Goal: Connect with others: Establish contact or relationships with other users

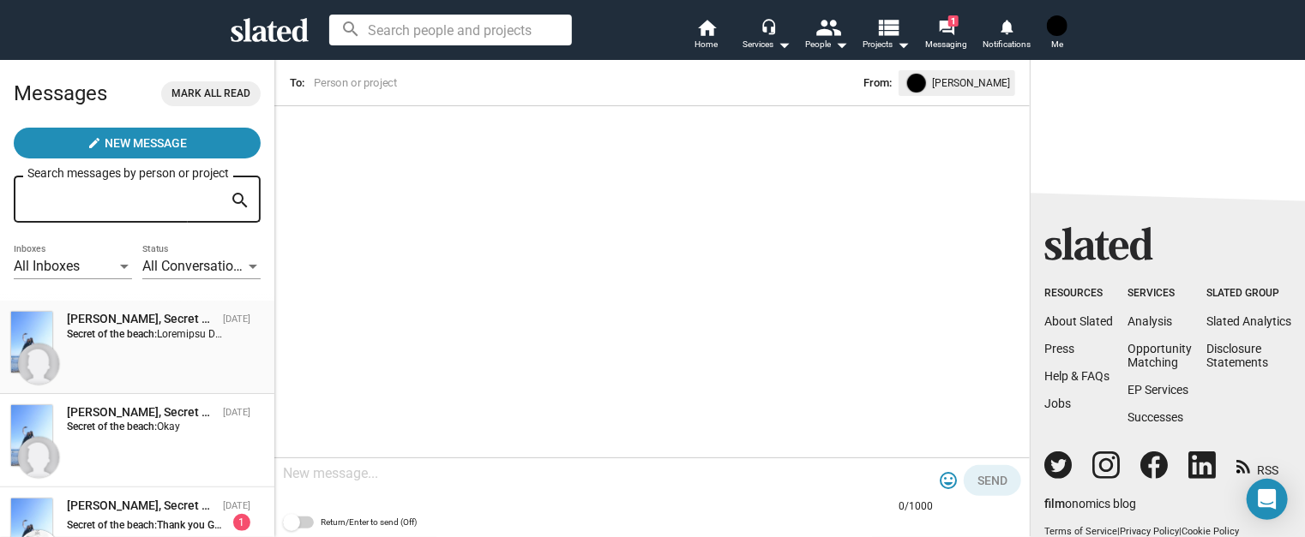
click at [139, 321] on div "Richard Bach, Secret of the beach" at bounding box center [141, 319] width 149 height 16
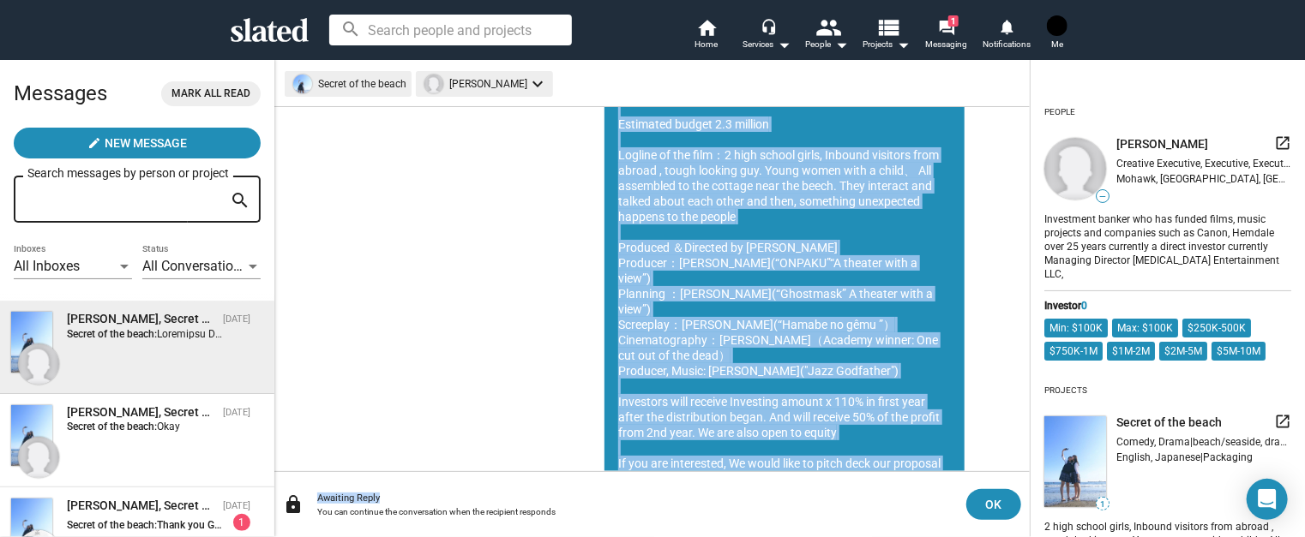
scroll to position [353, 0]
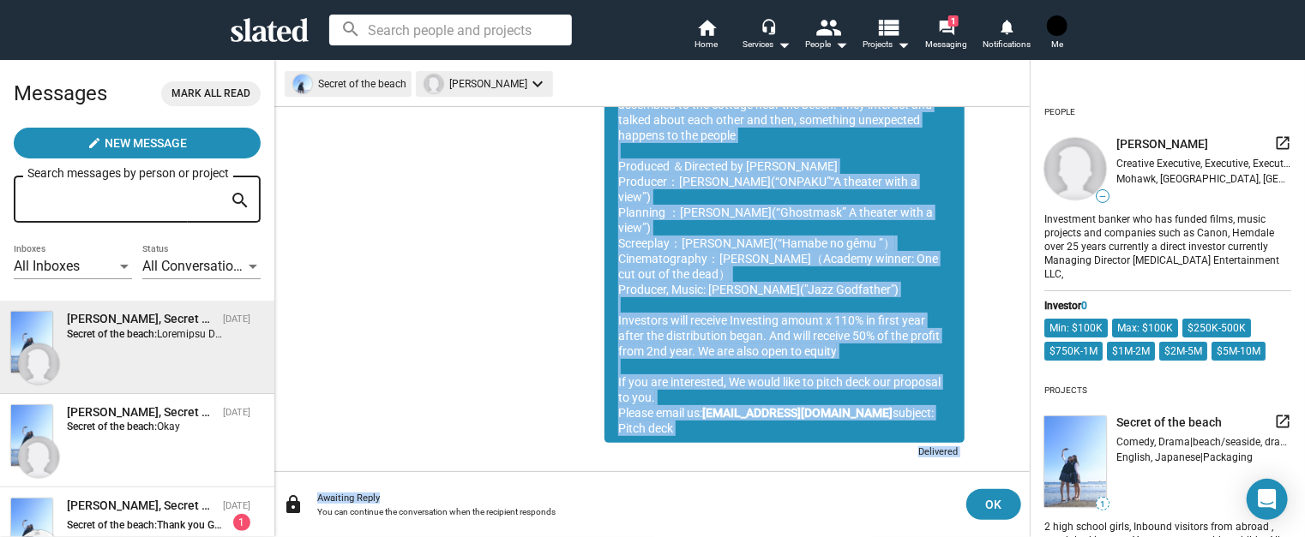
drag, startPoint x: 607, startPoint y: 159, endPoint x: 943, endPoint y: 400, distance: 413.4
click at [943, 400] on div "Greetings My name is Kyoji Ohno and producer of the international film entitled…" at bounding box center [784, 166] width 360 height 554
copy div "Greetings My name is Kyoji Ohno and producer of the international film entitled…"
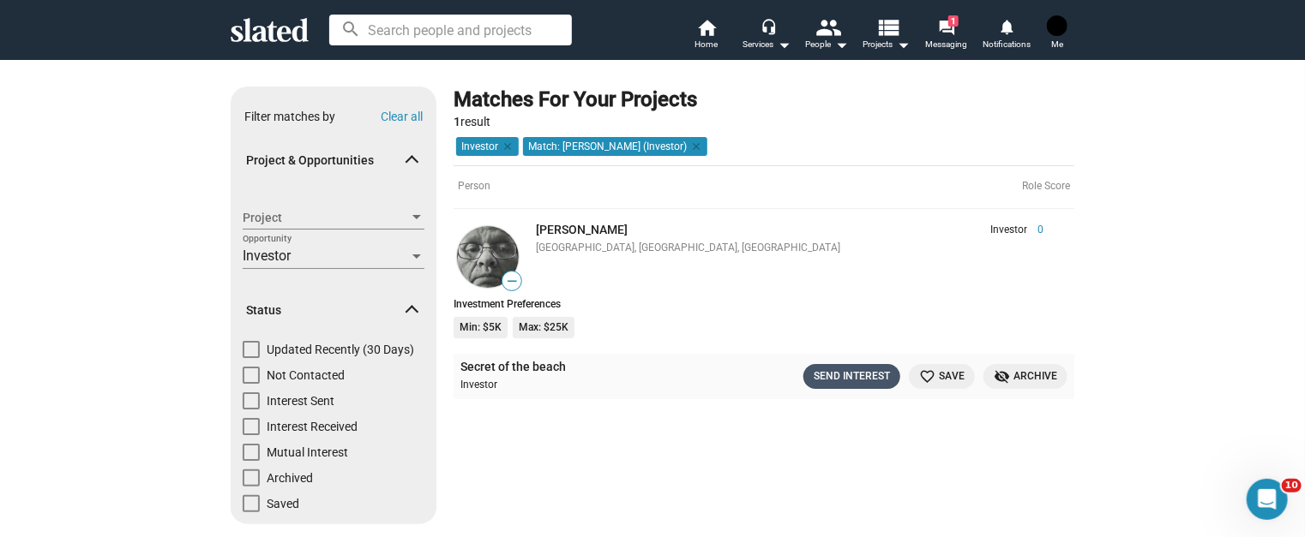
click at [847, 380] on div "Send Interest" at bounding box center [851, 377] width 76 height 18
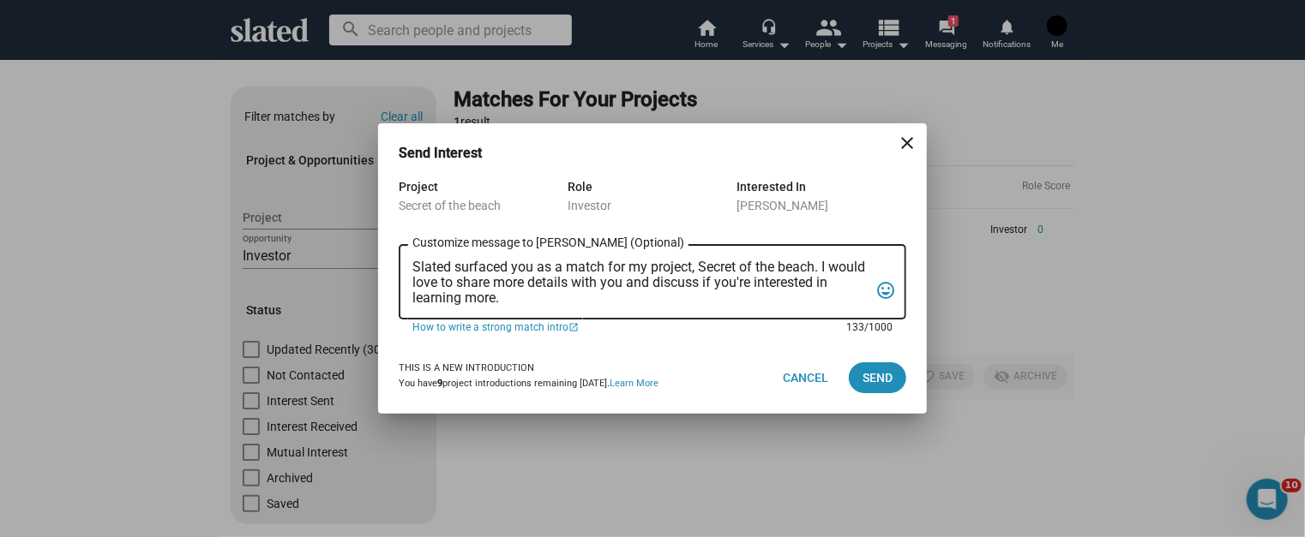
drag, startPoint x: 580, startPoint y: 304, endPoint x: 277, endPoint y: 256, distance: 307.2
click at [277, 256] on div "Send Interest close Project Secret of the beach Role Investor Interested In Rob…" at bounding box center [652, 268] width 1305 height 537
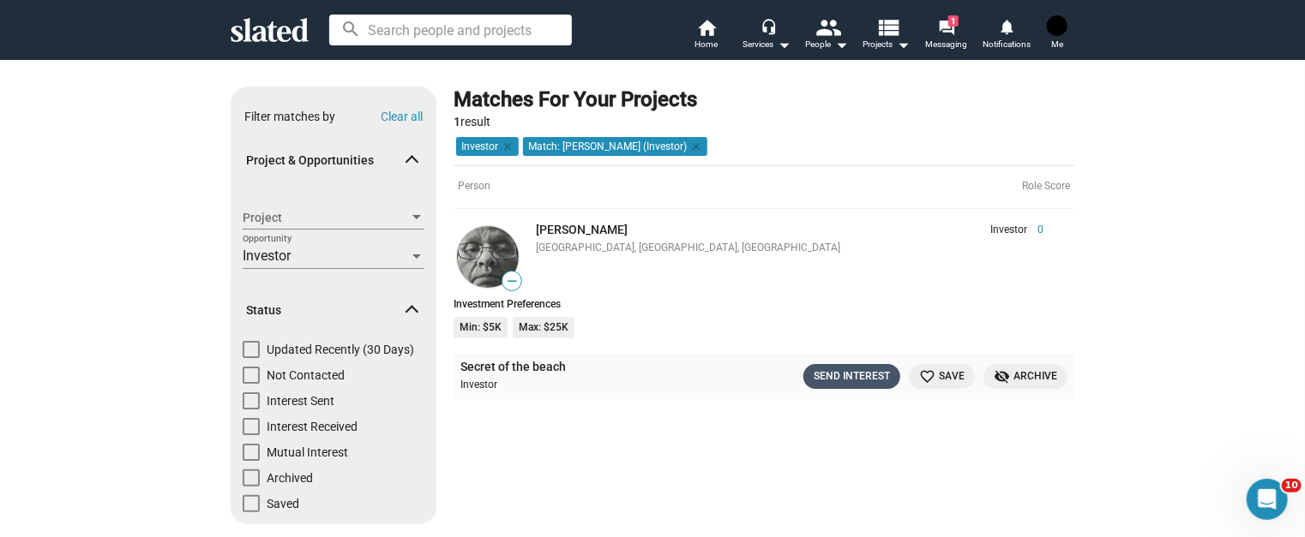
click at [836, 376] on div "Send Interest" at bounding box center [851, 377] width 76 height 18
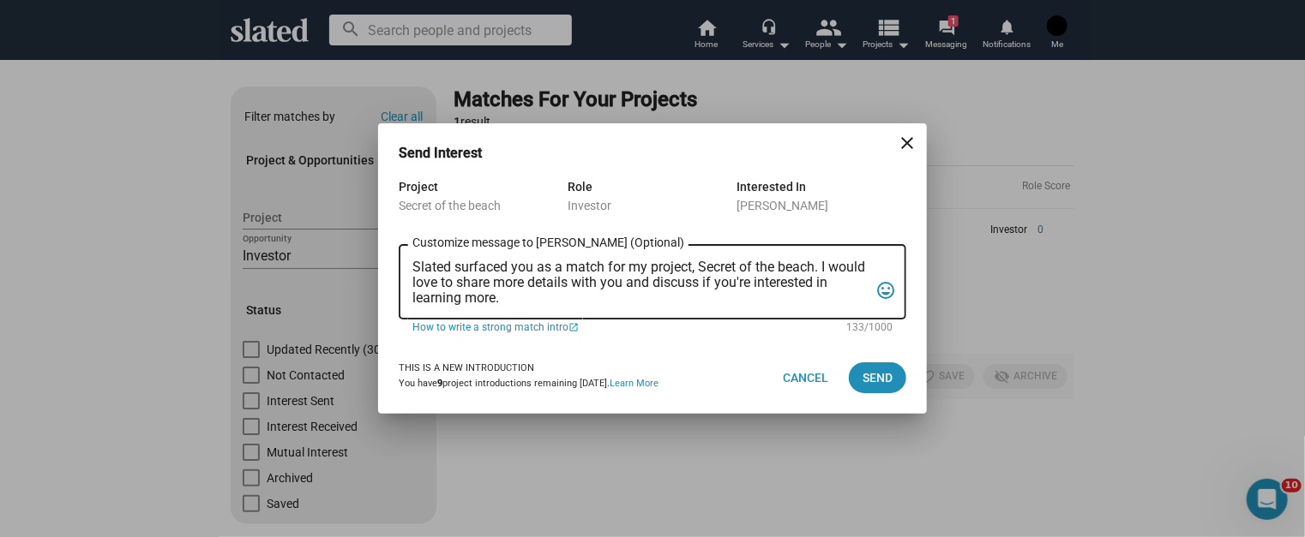
click at [545, 309] on div "Slated surfaced you as a match for my project, Secret of the beach. I would lov…" at bounding box center [640, 281] width 456 height 78
drag, startPoint x: 538, startPoint y: 309, endPoint x: 384, endPoint y: 273, distance: 158.4
click at [384, 273] on div "Project Secret of the beach Role Investor Interested In Robert W Neill Jr Slate…" at bounding box center [652, 259] width 549 height 165
click at [555, 287] on textarea "Slated surfaced you as a match for my project, Secret of the beach. I would lov…" at bounding box center [640, 283] width 456 height 46
drag, startPoint x: 521, startPoint y: 293, endPoint x: 405, endPoint y: 274, distance: 118.1
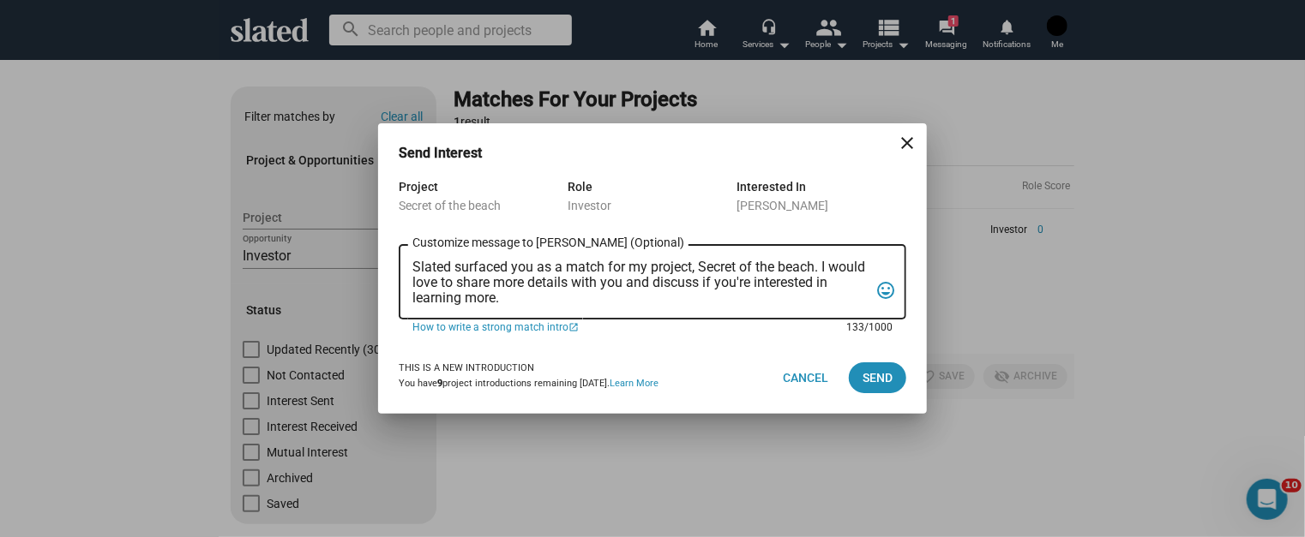
click at [405, 274] on div "Slated surfaced you as a match for my project, Secret of the beach. I would lov…" at bounding box center [652, 281] width 507 height 78
paste textarea "Greetings My name is Kyoji Ohno and producer of the international film entitled…"
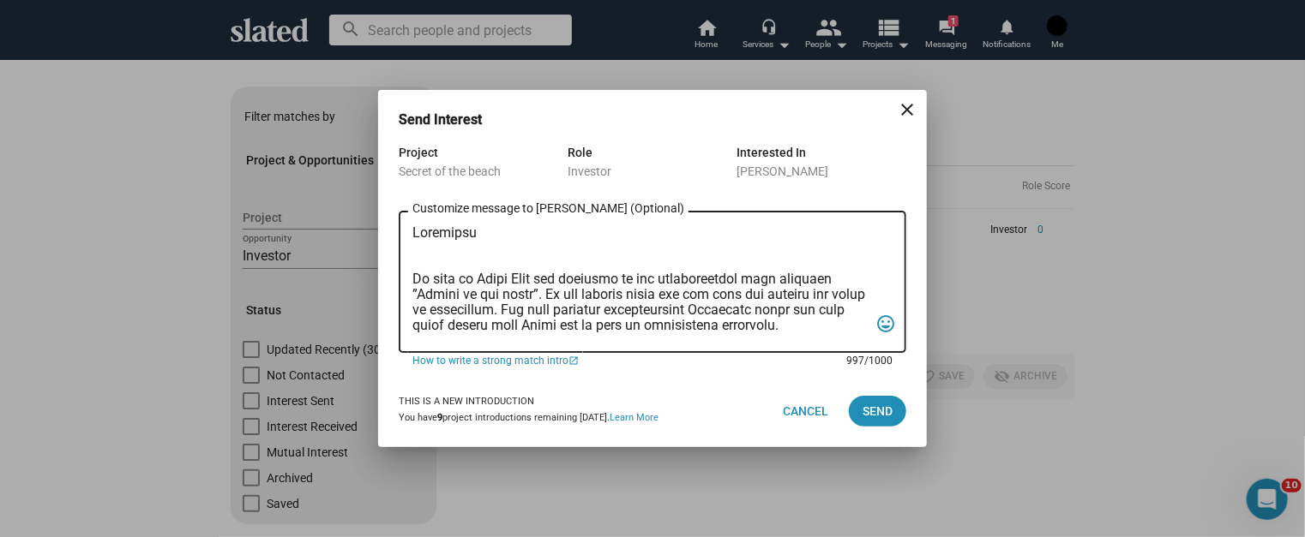
scroll to position [333, 0]
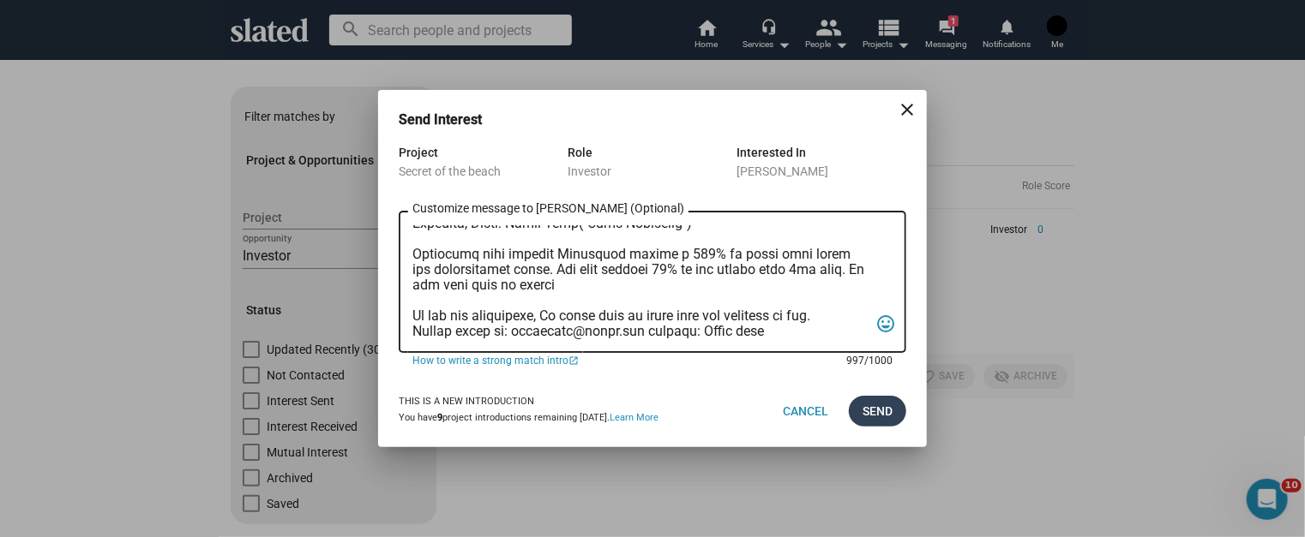
type textarea "Greetings My name is Kyoji Ohno and producer of the international film entitled…"
click at [864, 405] on span "Send" at bounding box center [877, 411] width 30 height 31
